Goal: Information Seeking & Learning: Learn about a topic

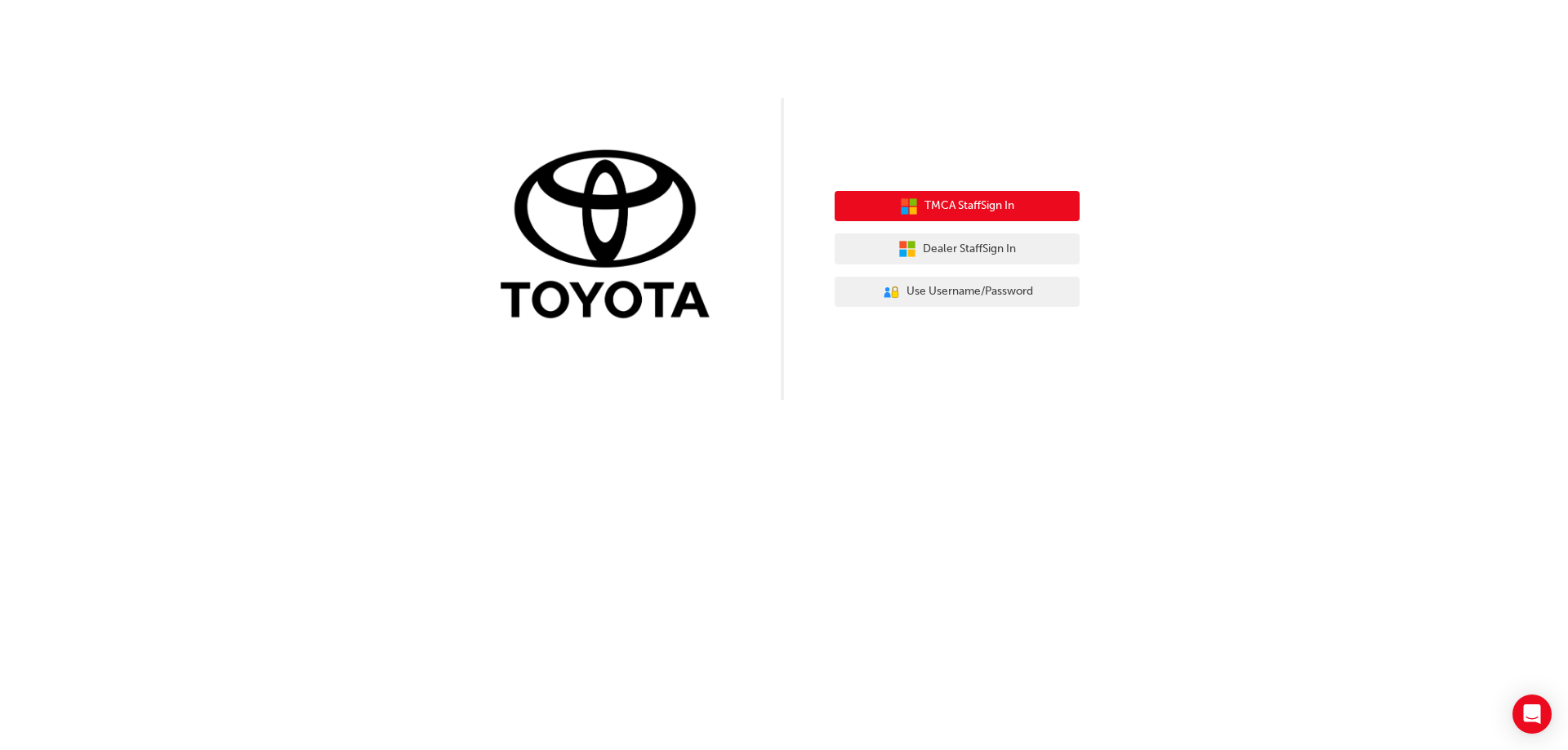
click at [975, 200] on span "TMCA Staff Sign In" at bounding box center [969, 206] width 90 height 19
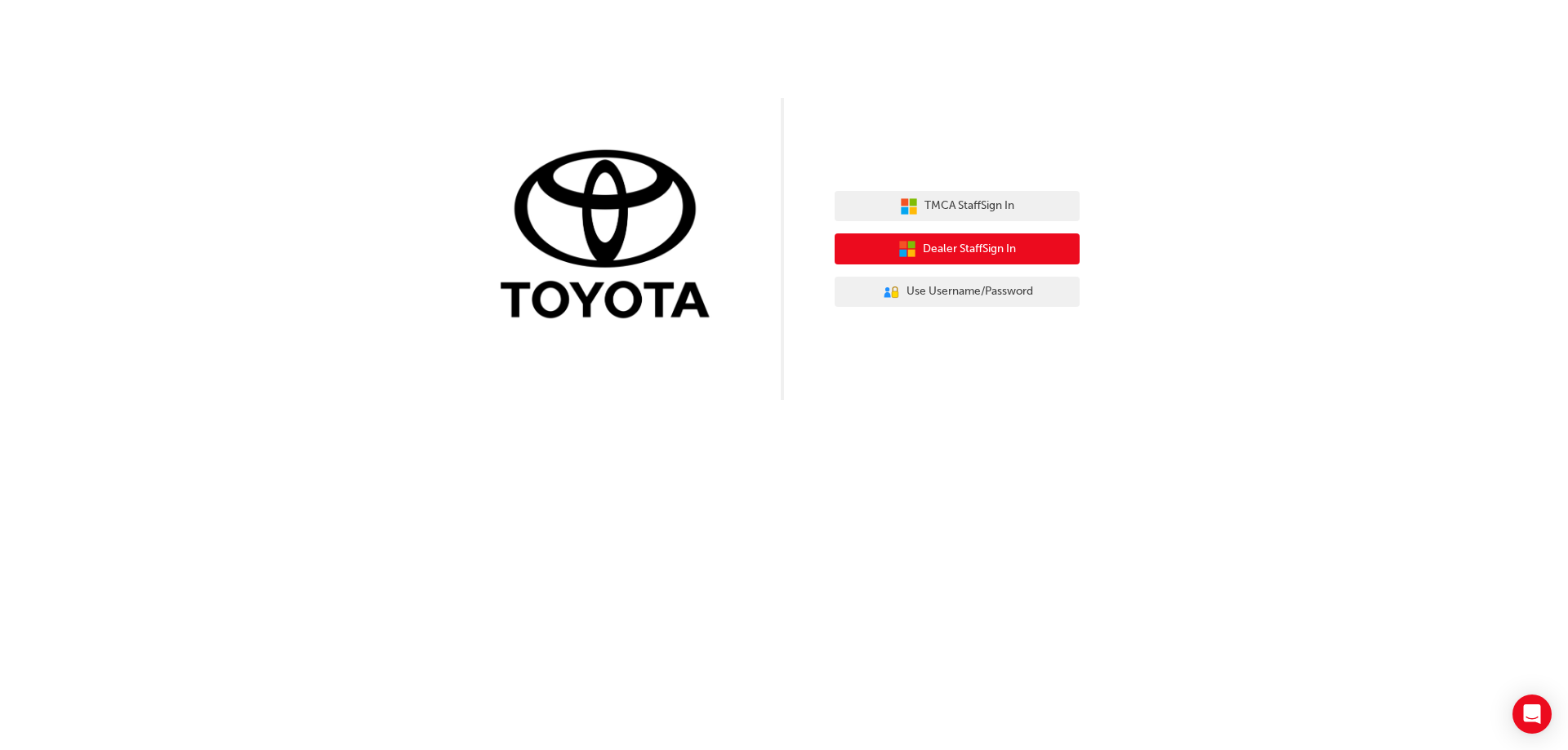
click at [927, 244] on span "Dealer Staff Sign In" at bounding box center [969, 250] width 93 height 19
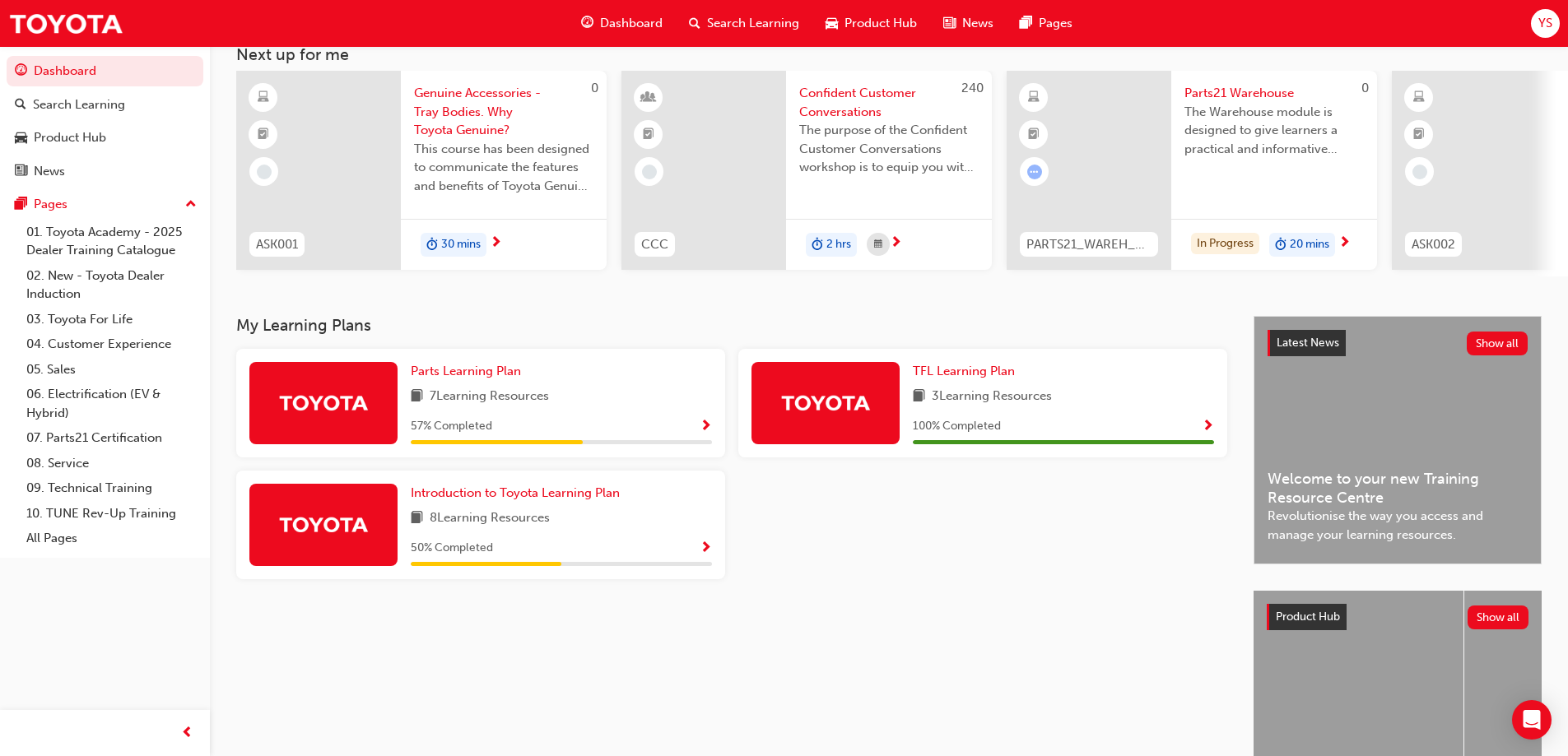
scroll to position [165, 0]
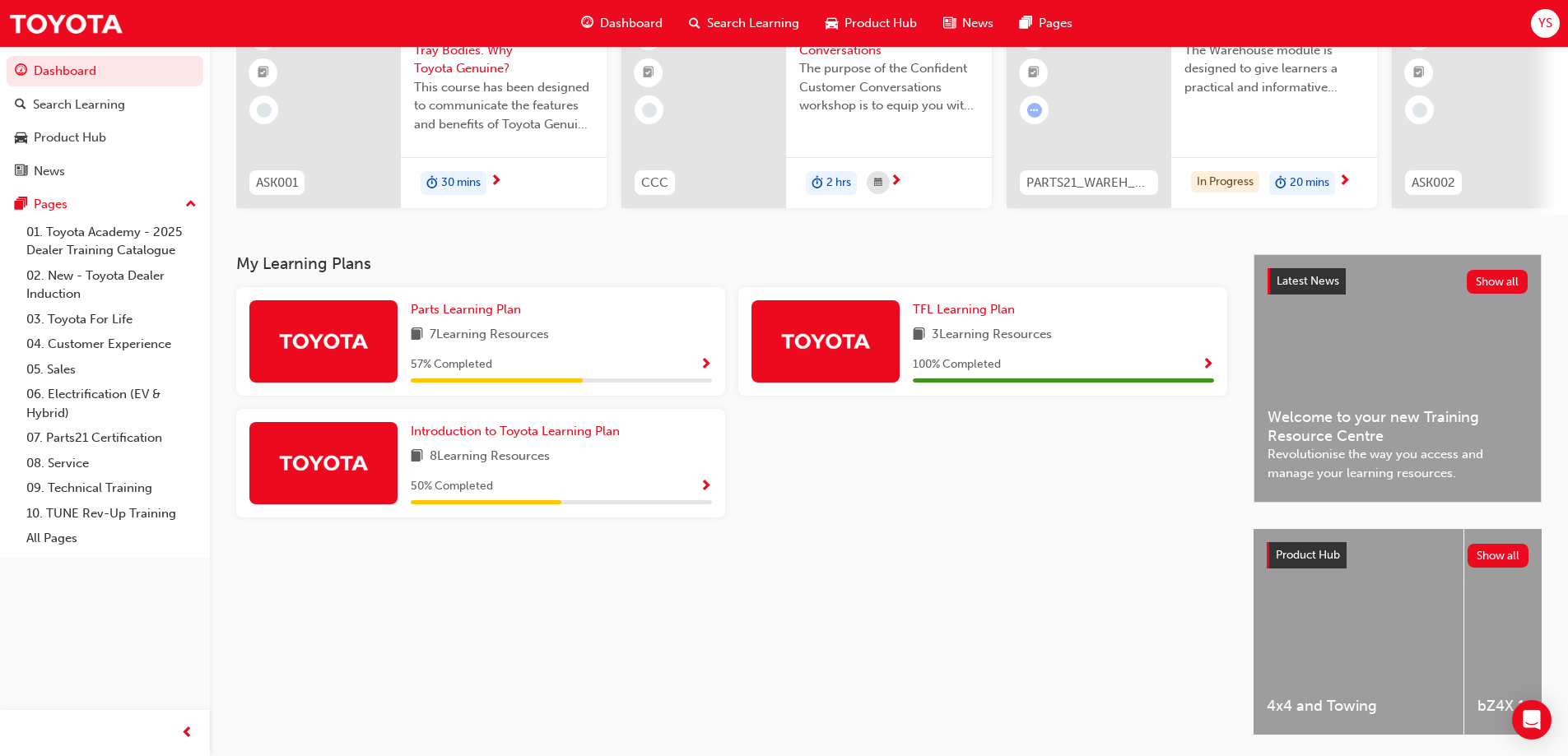
click at [543, 346] on span "7 Learning Resources" at bounding box center [490, 334] width 120 height 20
click at [706, 373] on span "Show Progress" at bounding box center [706, 365] width 12 height 15
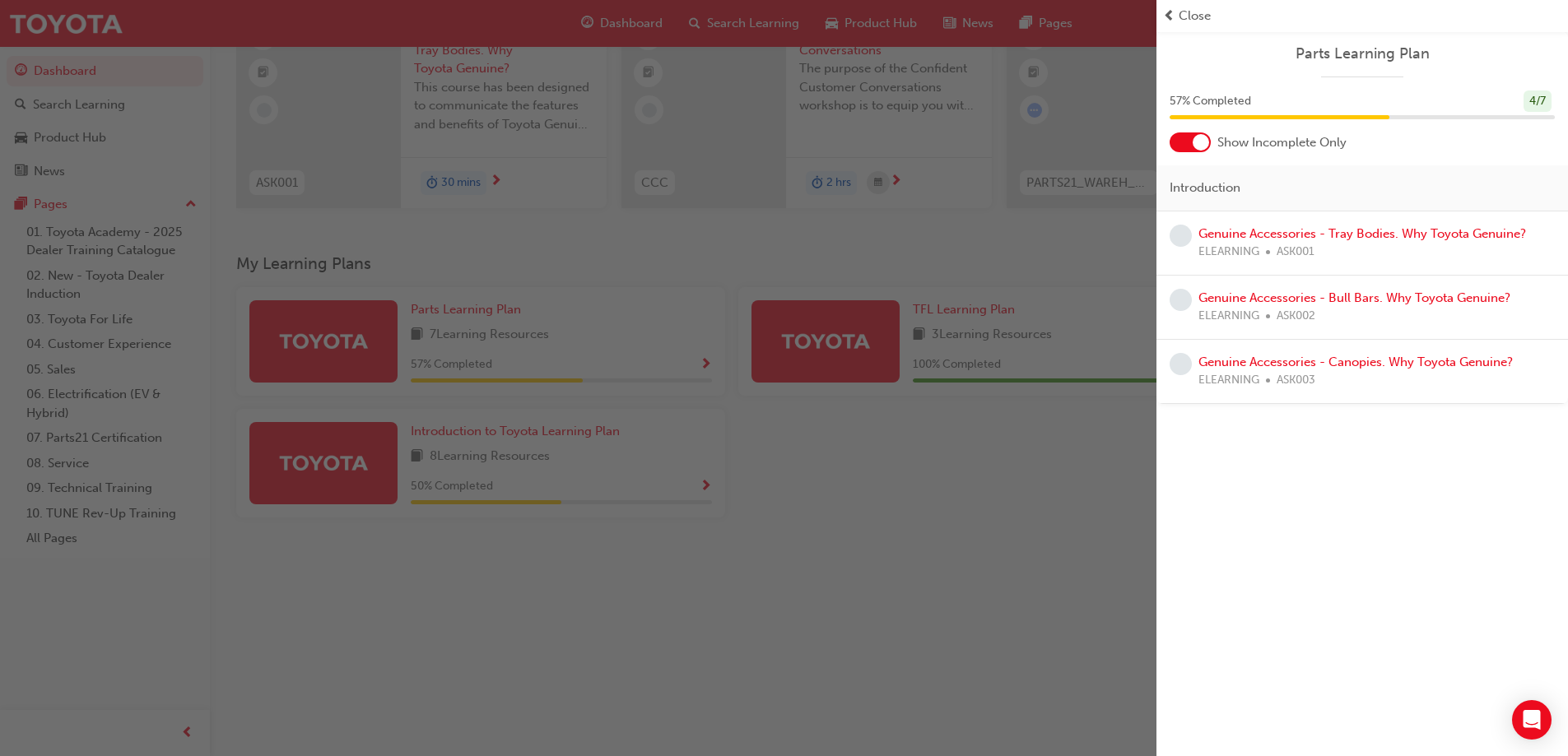
click at [520, 349] on div "button" at bounding box center [578, 378] width 1157 height 756
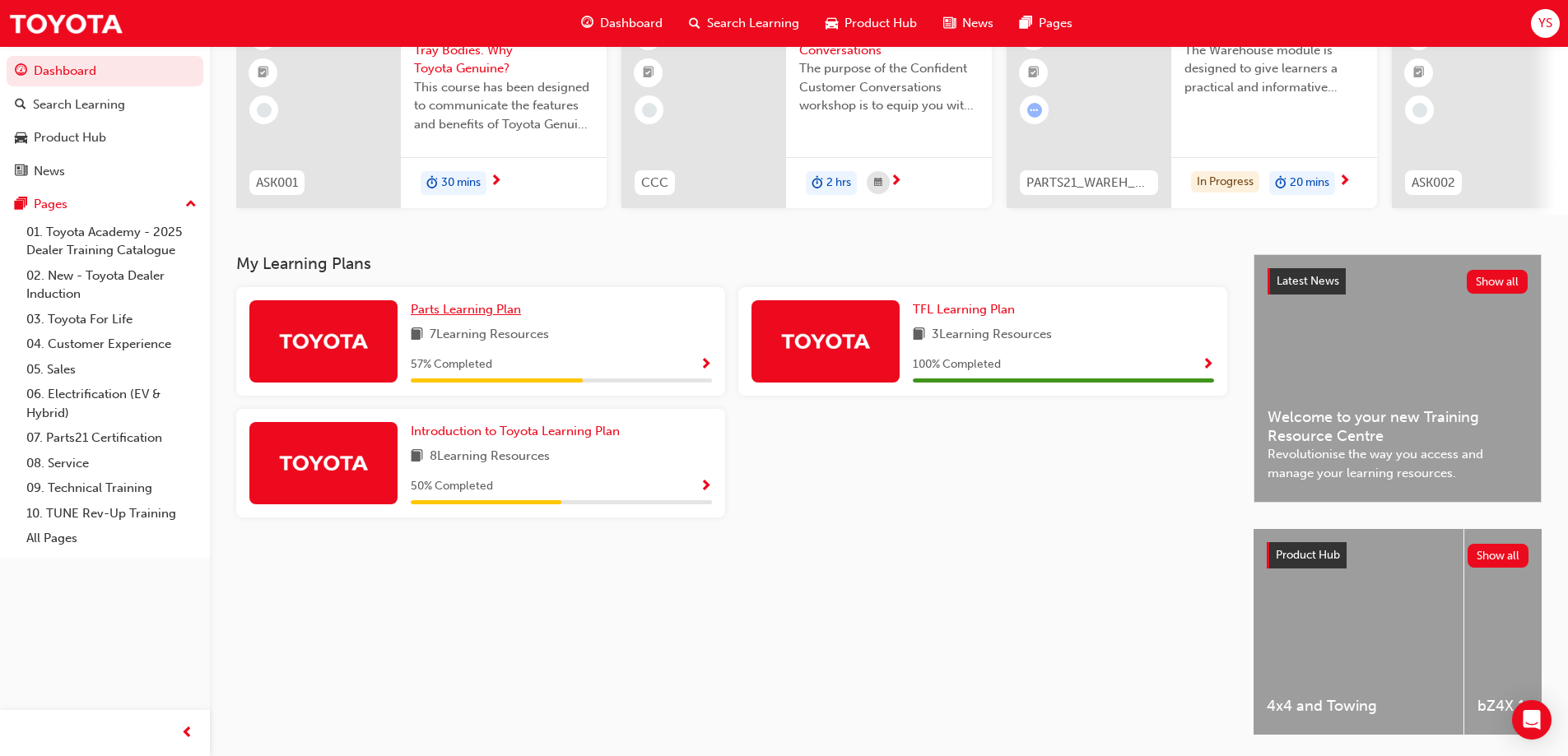
click at [466, 317] on span "Parts Learning Plan" at bounding box center [466, 309] width 110 height 15
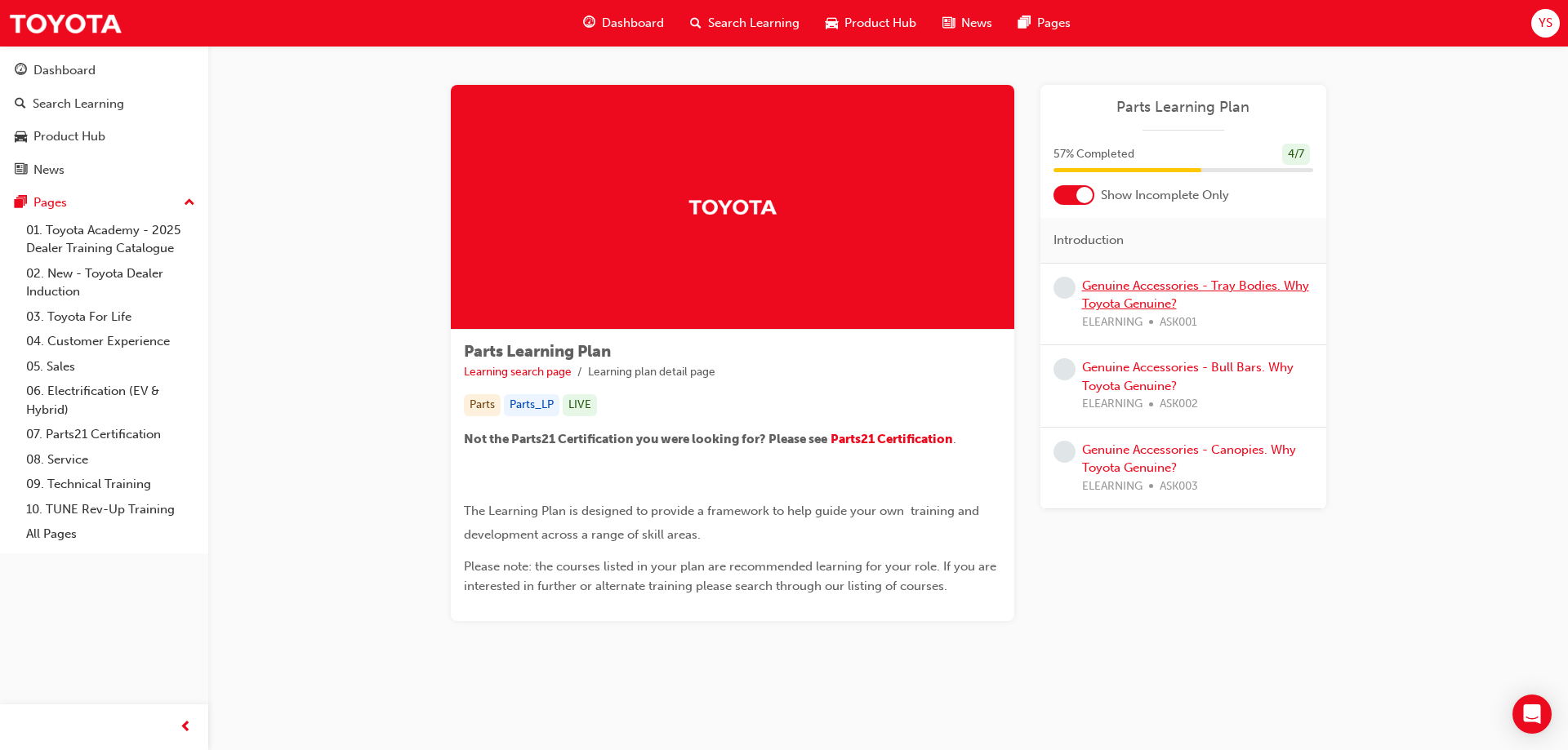
click at [1166, 292] on link "Genuine Accessories - Tray Bodies. Why Toyota Genuine?" at bounding box center [1195, 295] width 227 height 33
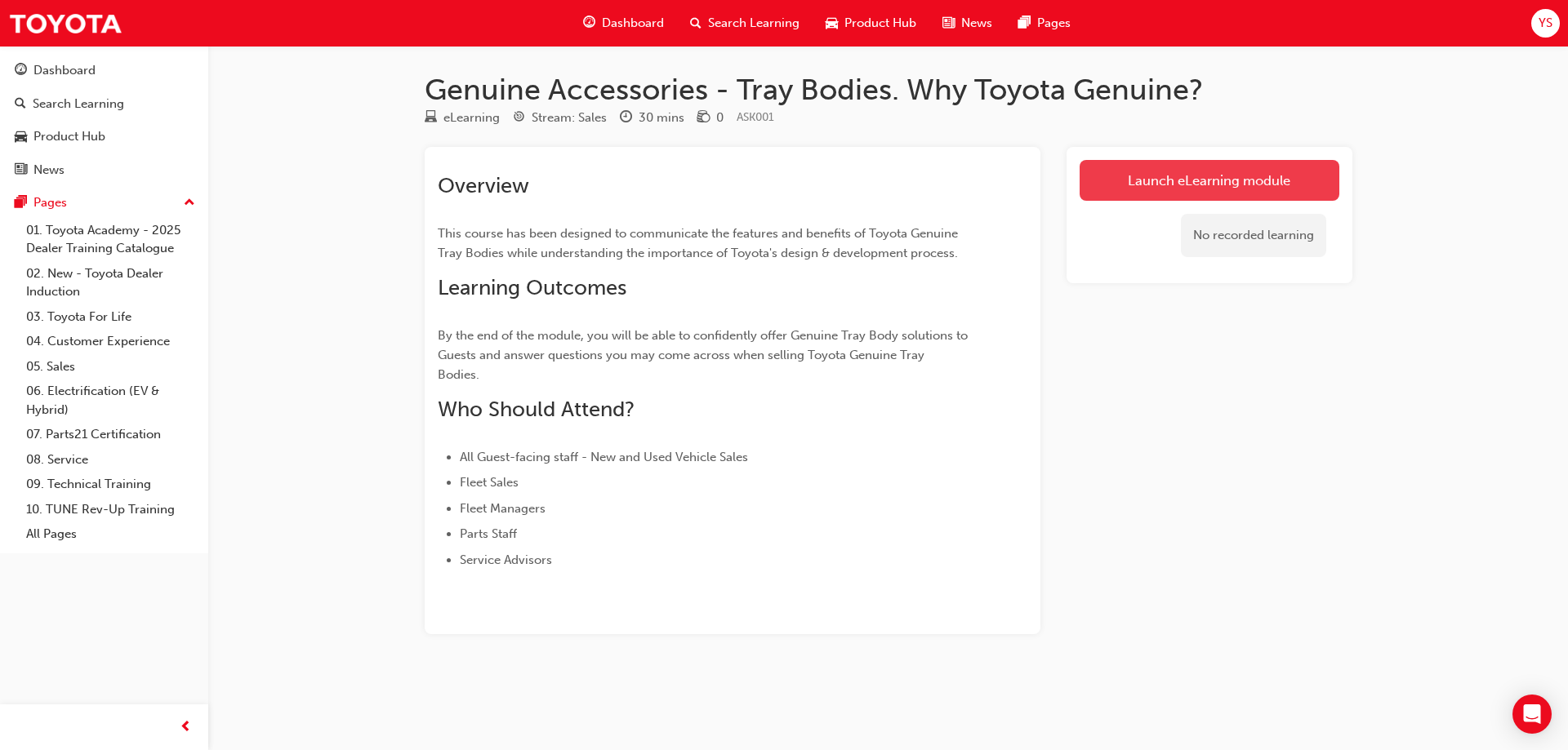
click at [1215, 163] on link "Launch eLearning module" at bounding box center [1208, 180] width 259 height 41
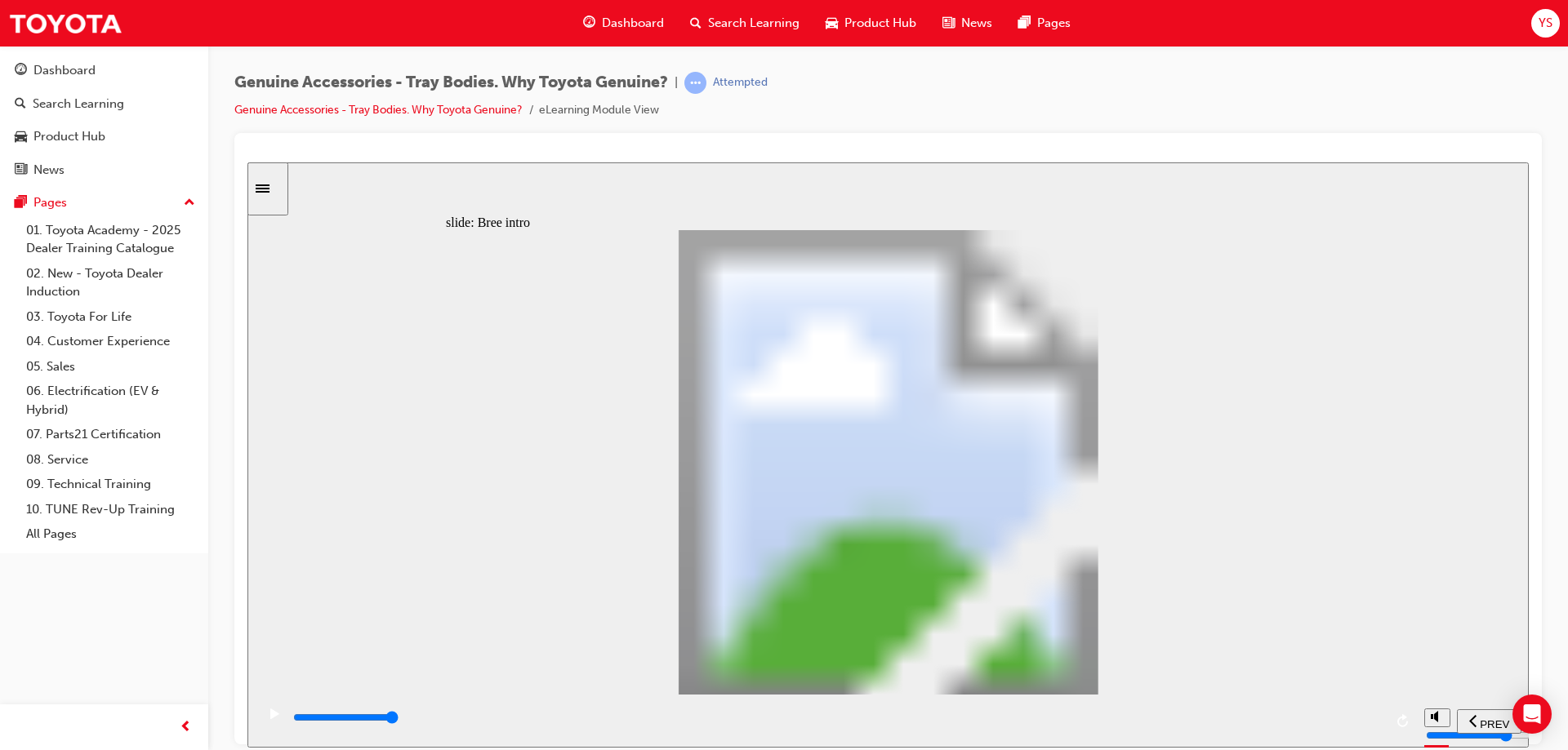
drag, startPoint x: 601, startPoint y: 617, endPoint x: 677, endPoint y: 602, distance: 77.5
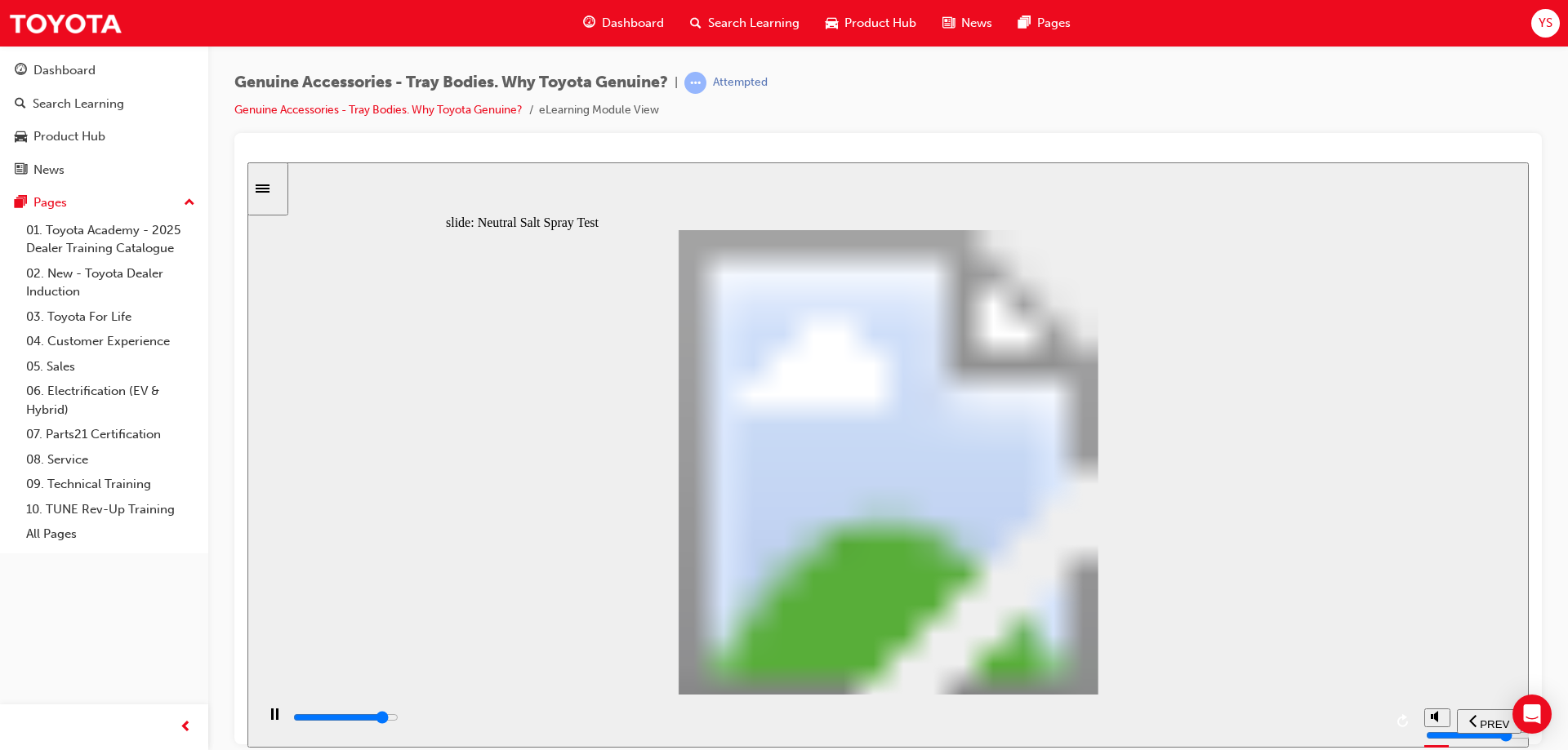
drag, startPoint x: 609, startPoint y: 540, endPoint x: 637, endPoint y: 543, distance: 28.2
type input "0"
type input "1"
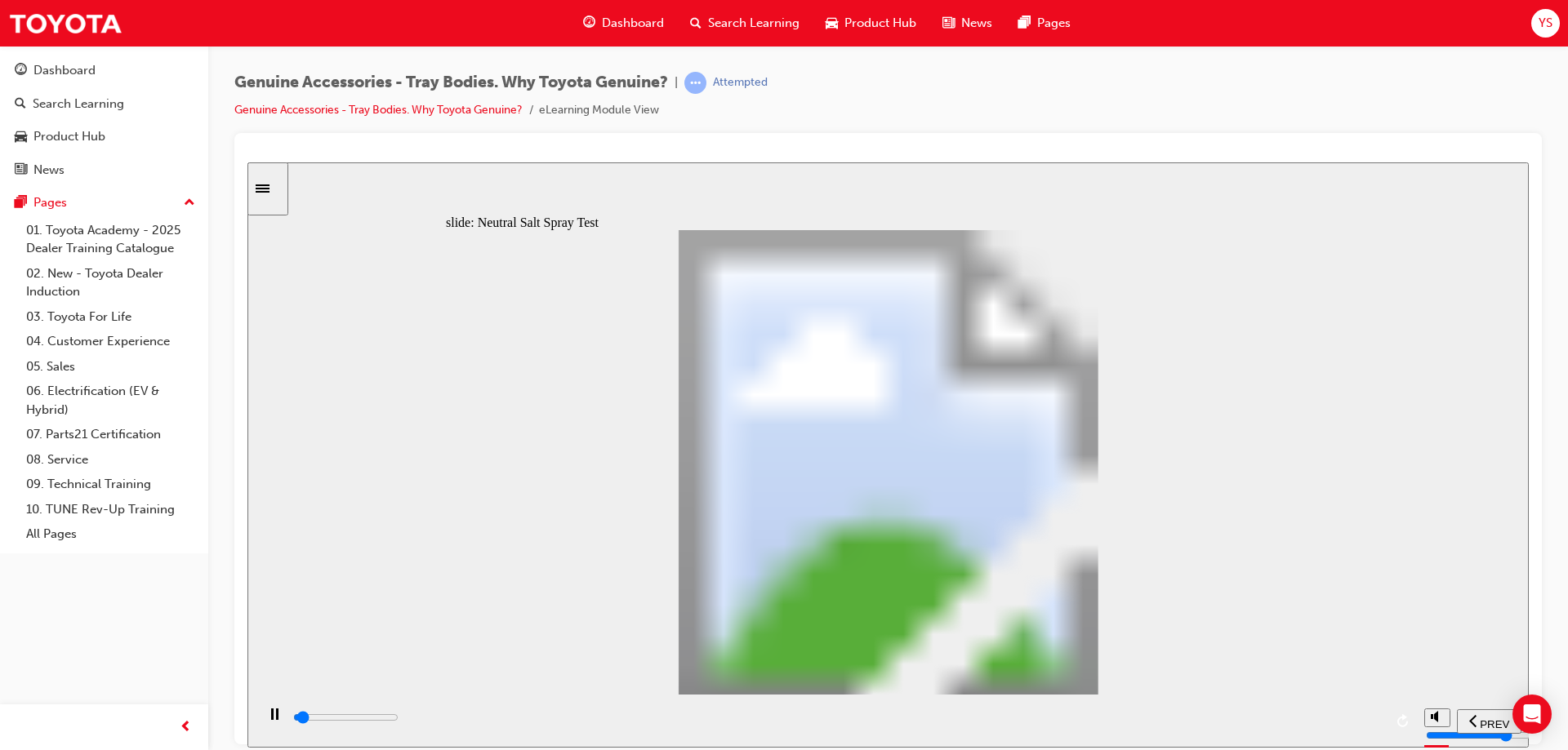
drag, startPoint x: 601, startPoint y: 553, endPoint x: 650, endPoint y: 550, distance: 49.1
type input "6300"
drag, startPoint x: 650, startPoint y: 550, endPoint x: 724, endPoint y: 561, distance: 74.8
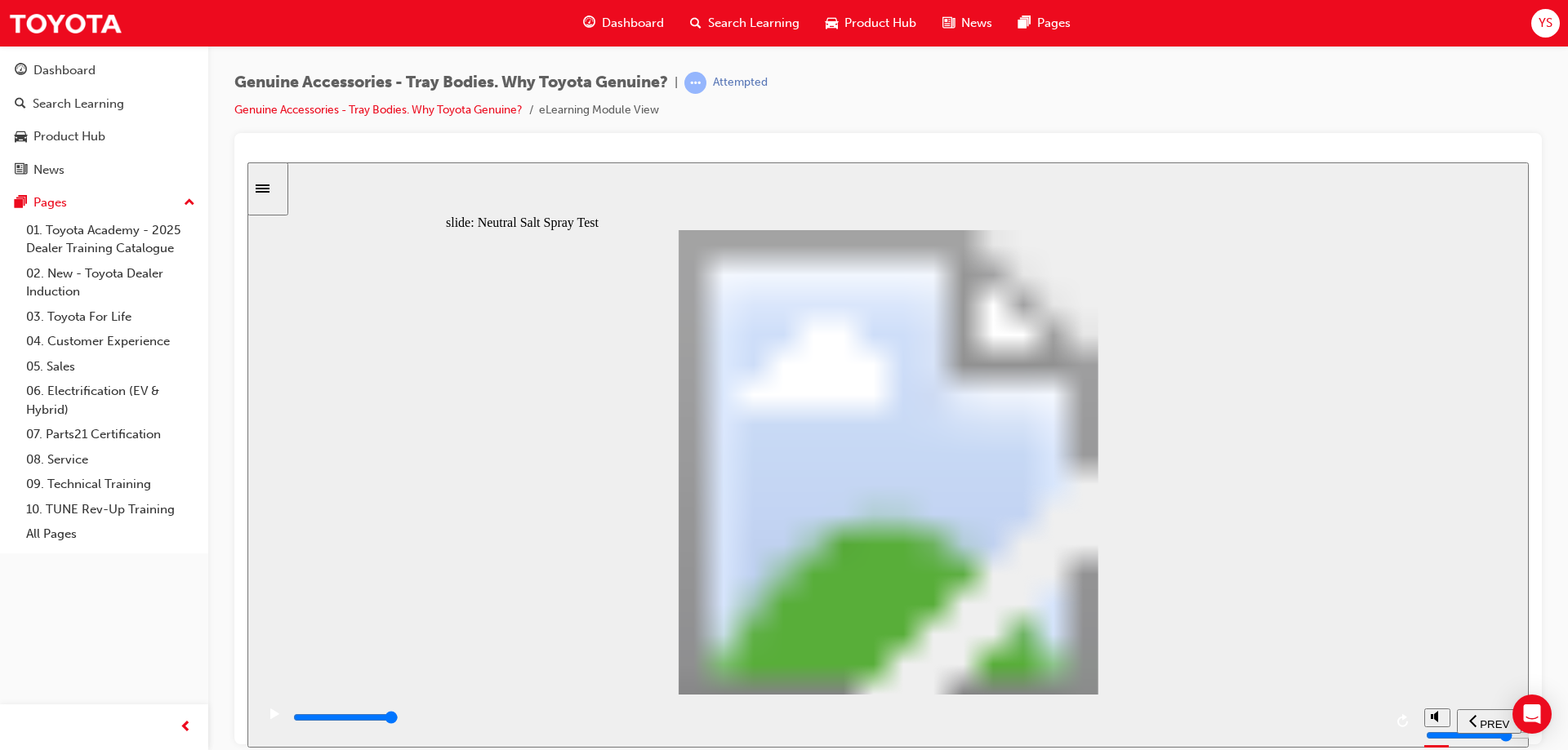
drag, startPoint x: 703, startPoint y: 548, endPoint x: 794, endPoint y: 540, distance: 91.4
type input "5"
type input "100"
type input "6"
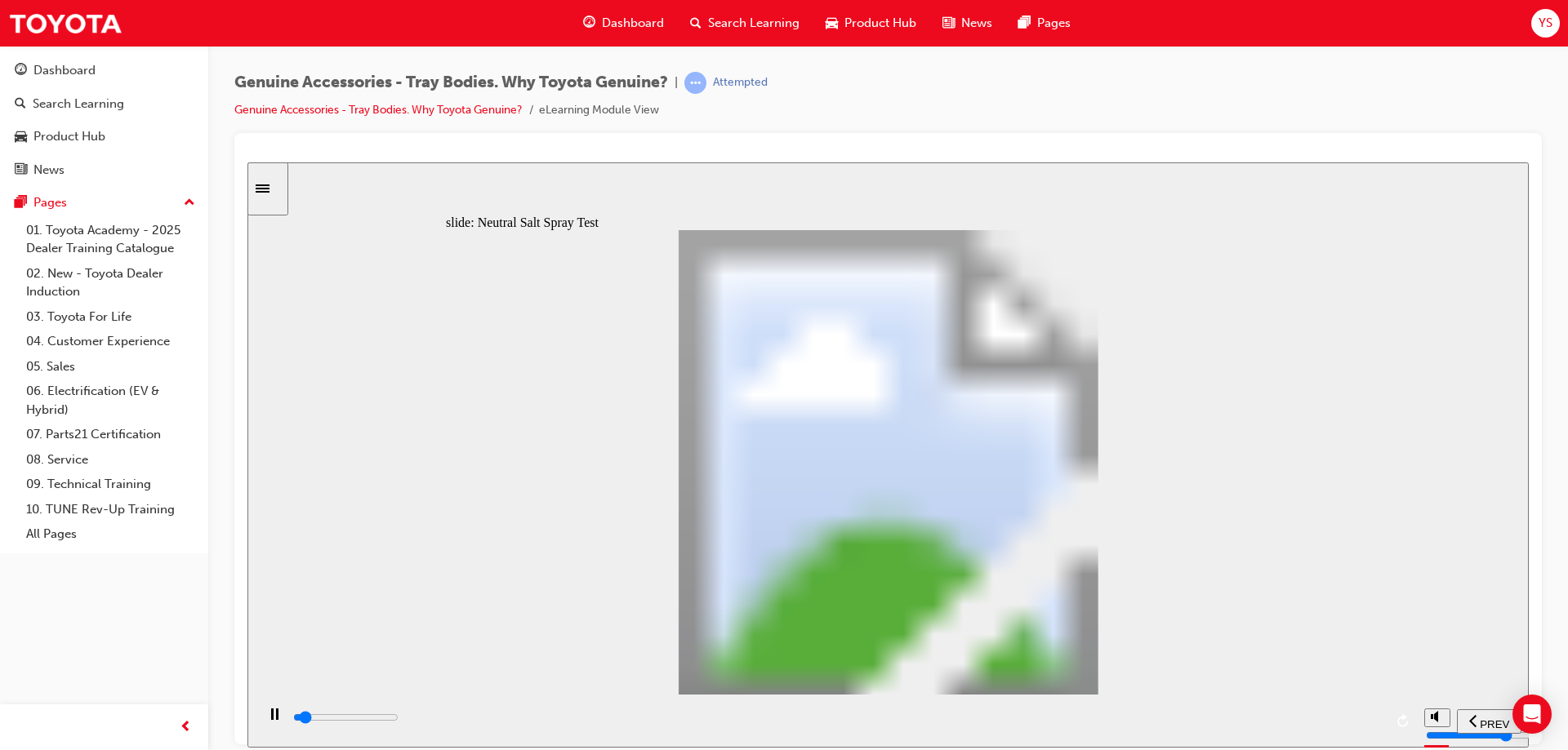
drag, startPoint x: 806, startPoint y: 542, endPoint x: 904, endPoint y: 551, distance: 98.4
type input "8000"
